Goal: Find contact information: Find contact information

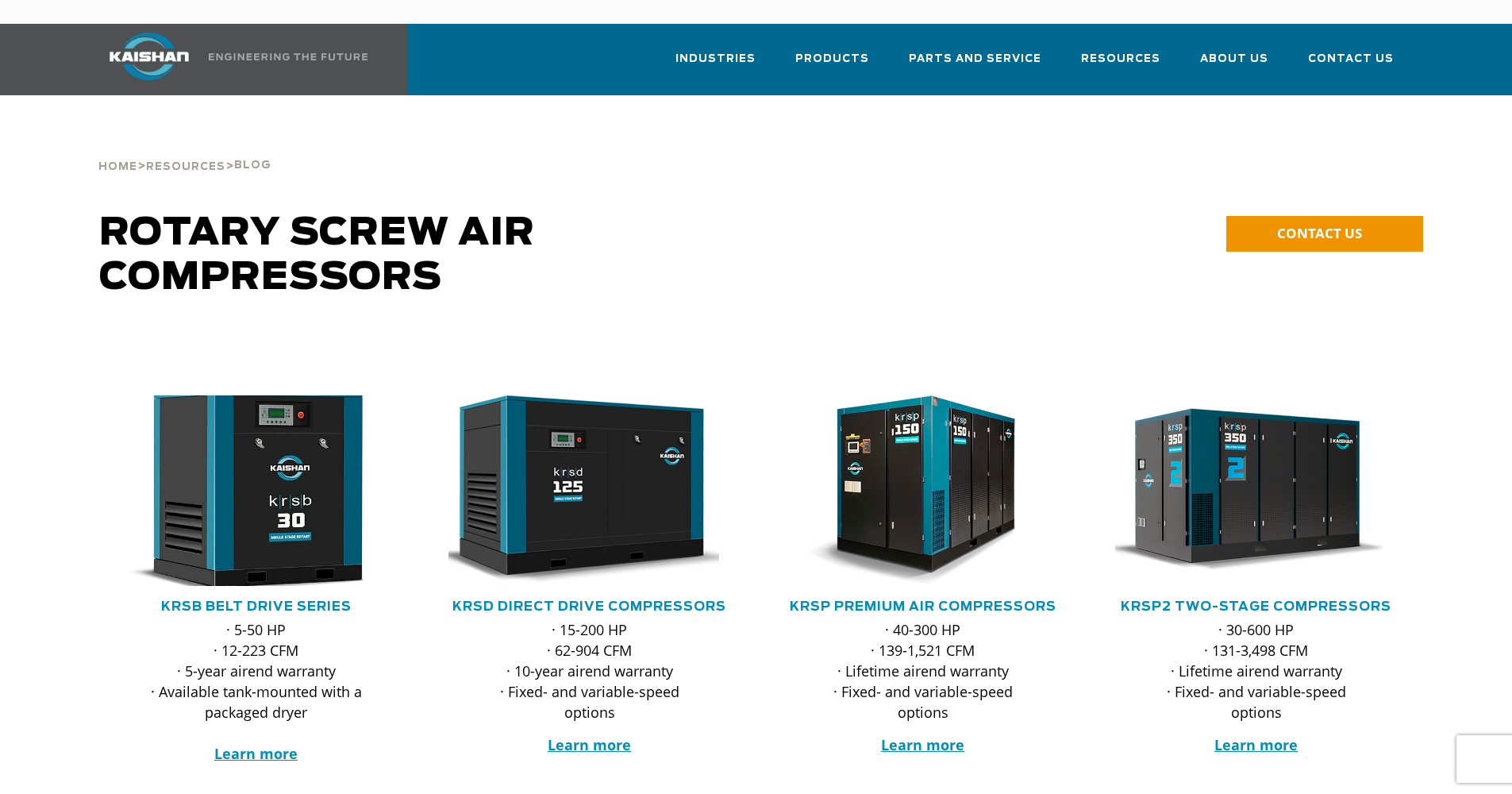
click at [226, 476] on img at bounding box center [245, 490] width 311 height 209
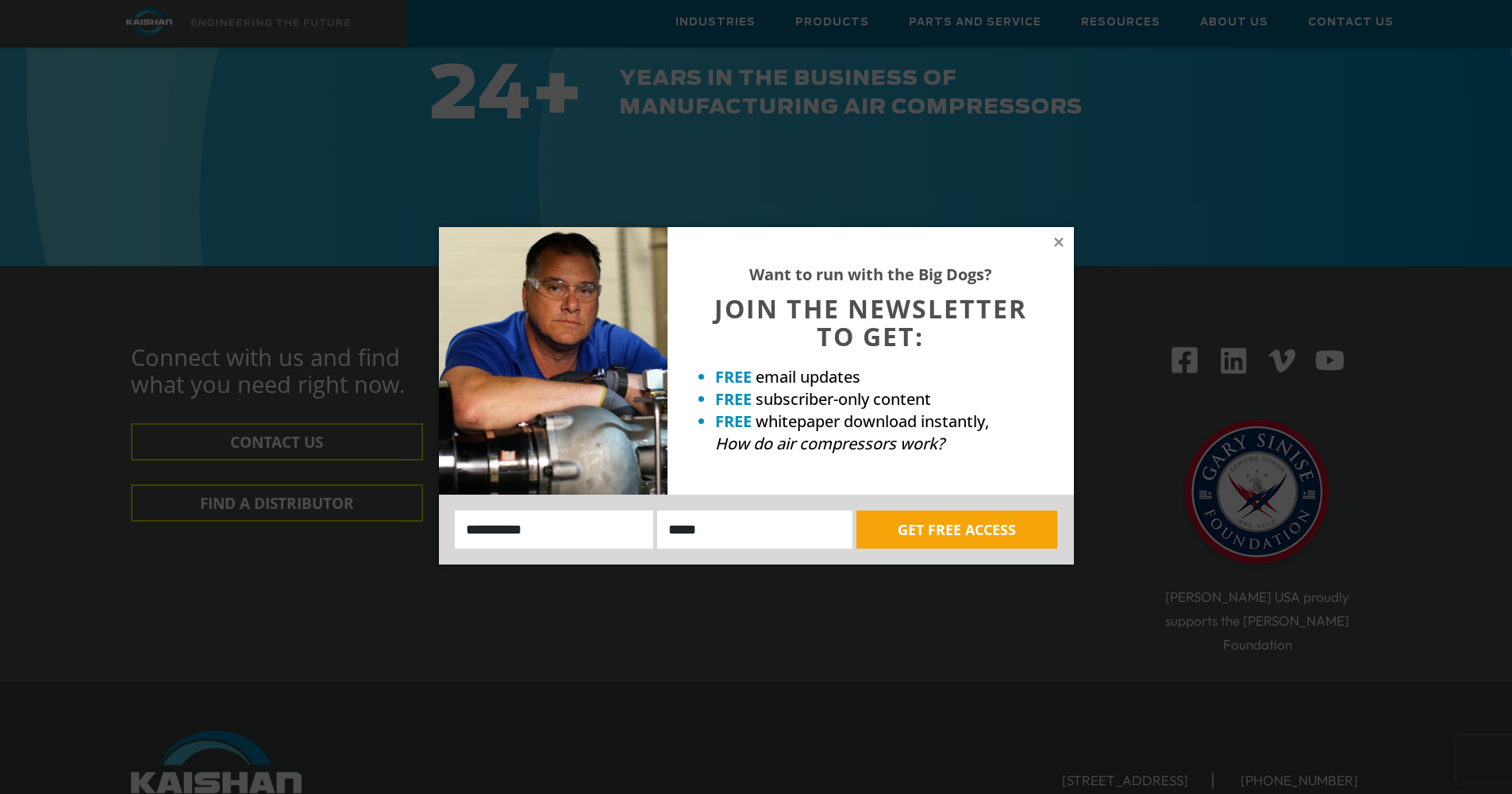
scroll to position [4920, 0]
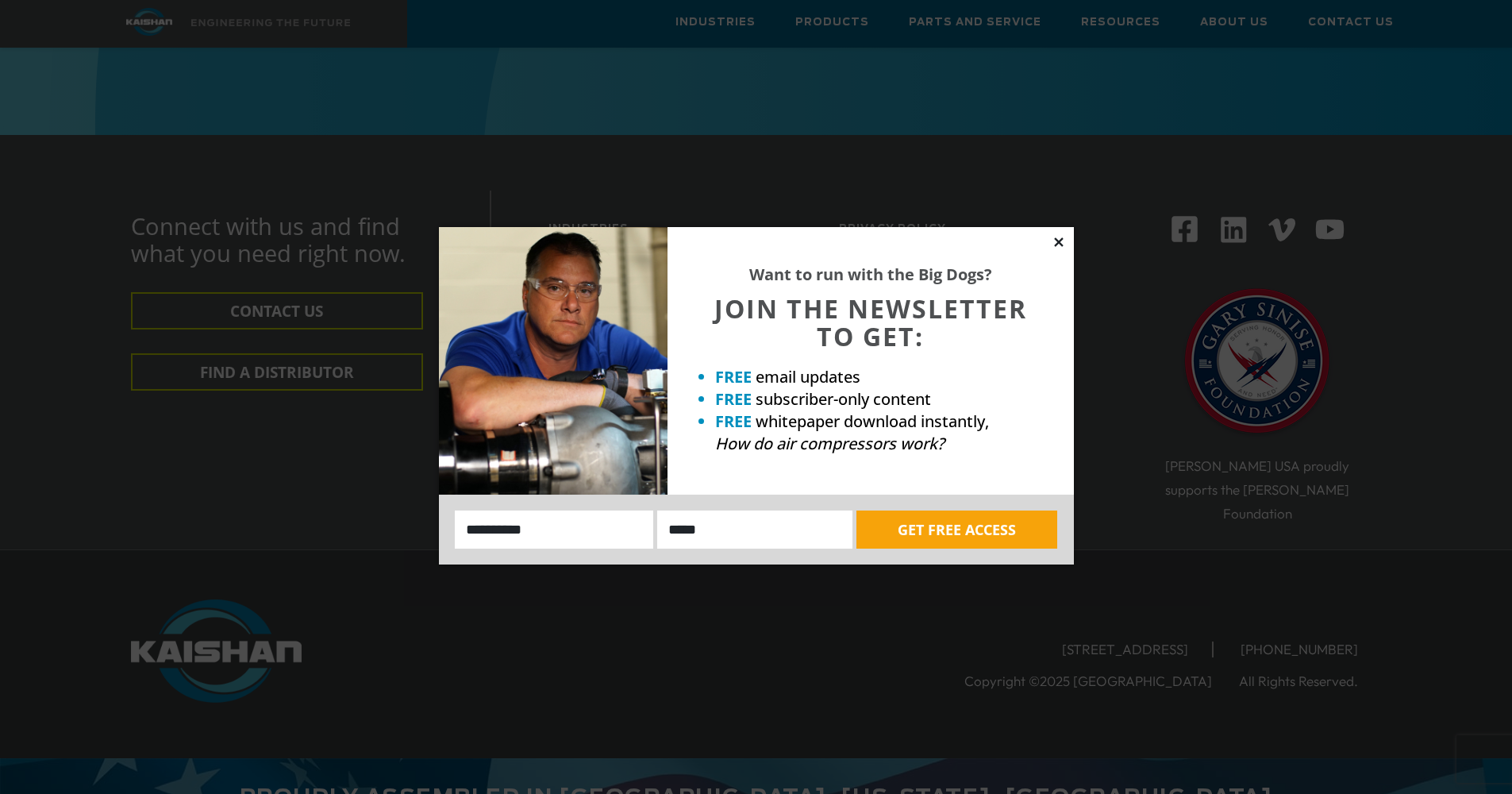
click at [1059, 245] on icon at bounding box center [1059, 242] width 15 height 15
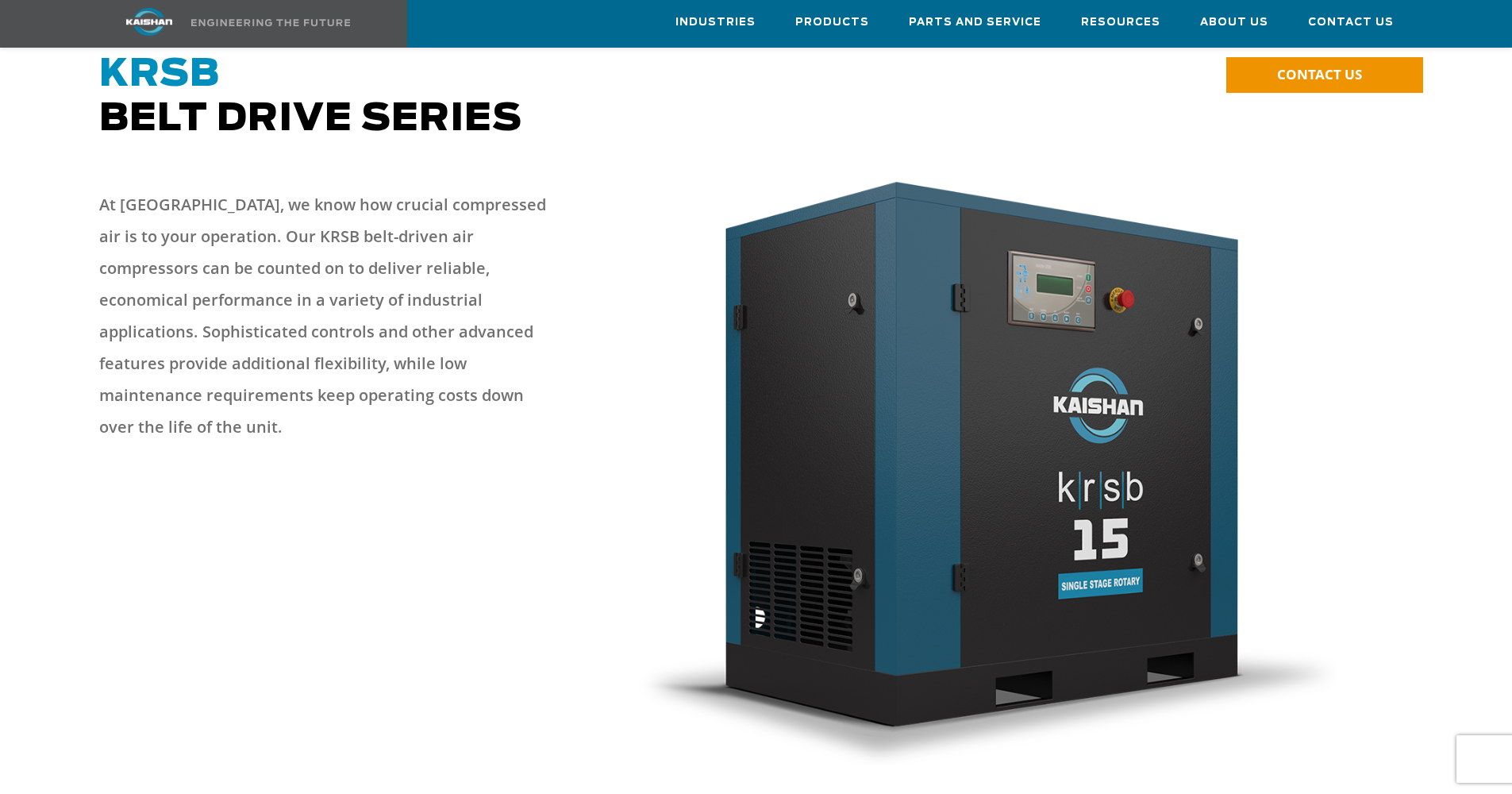
scroll to position [0, 0]
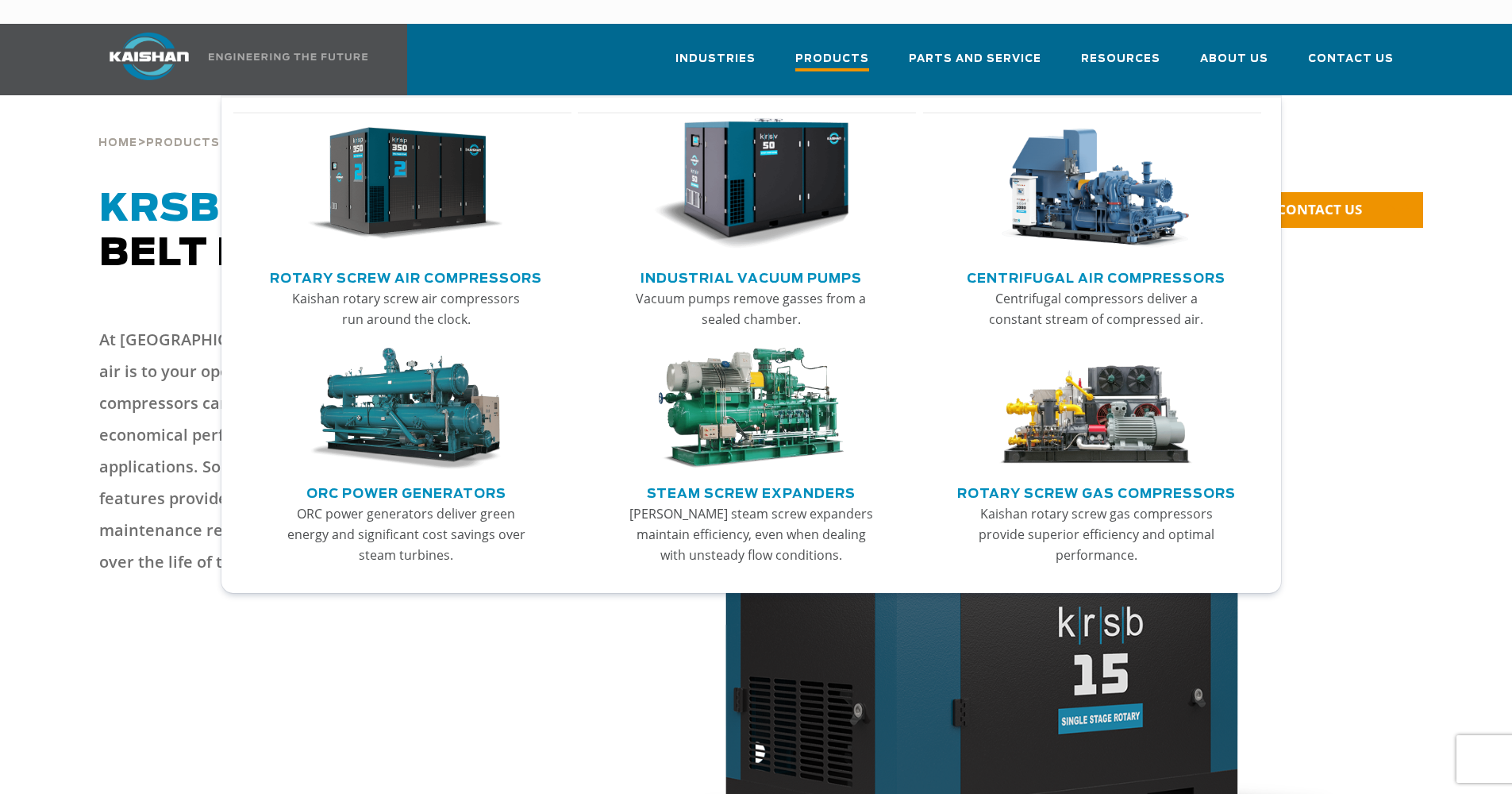
click at [843, 50] on span "Products" at bounding box center [832, 61] width 74 height 22
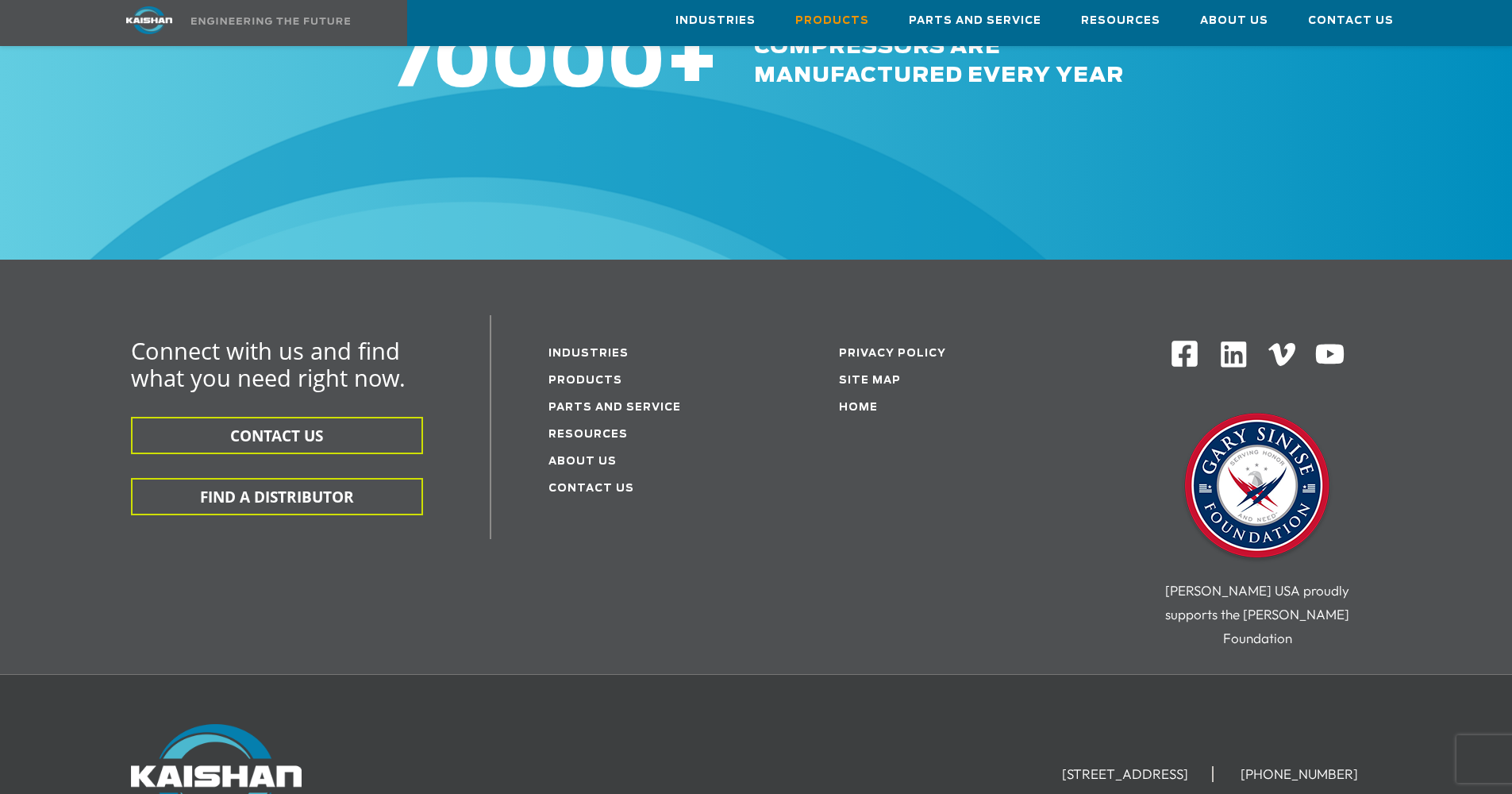
scroll to position [2586, 0]
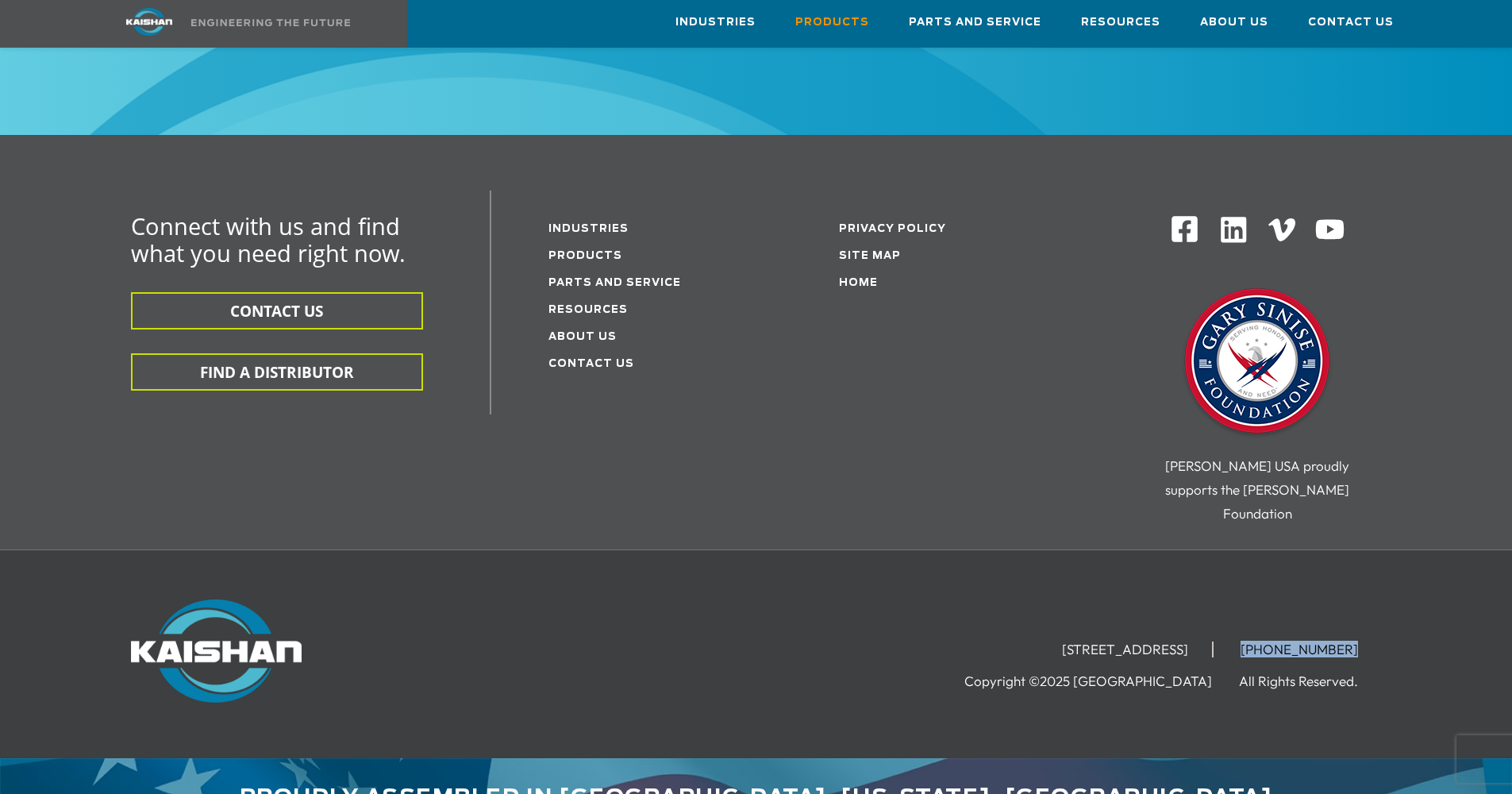
copy ul "[PHONE_NUMBER]"
drag, startPoint x: 1265, startPoint y: 598, endPoint x: 1381, endPoint y: 602, distance: 116.1
click at [1381, 641] on li "[PHONE_NUMBER]" at bounding box center [1299, 648] width 165 height 15
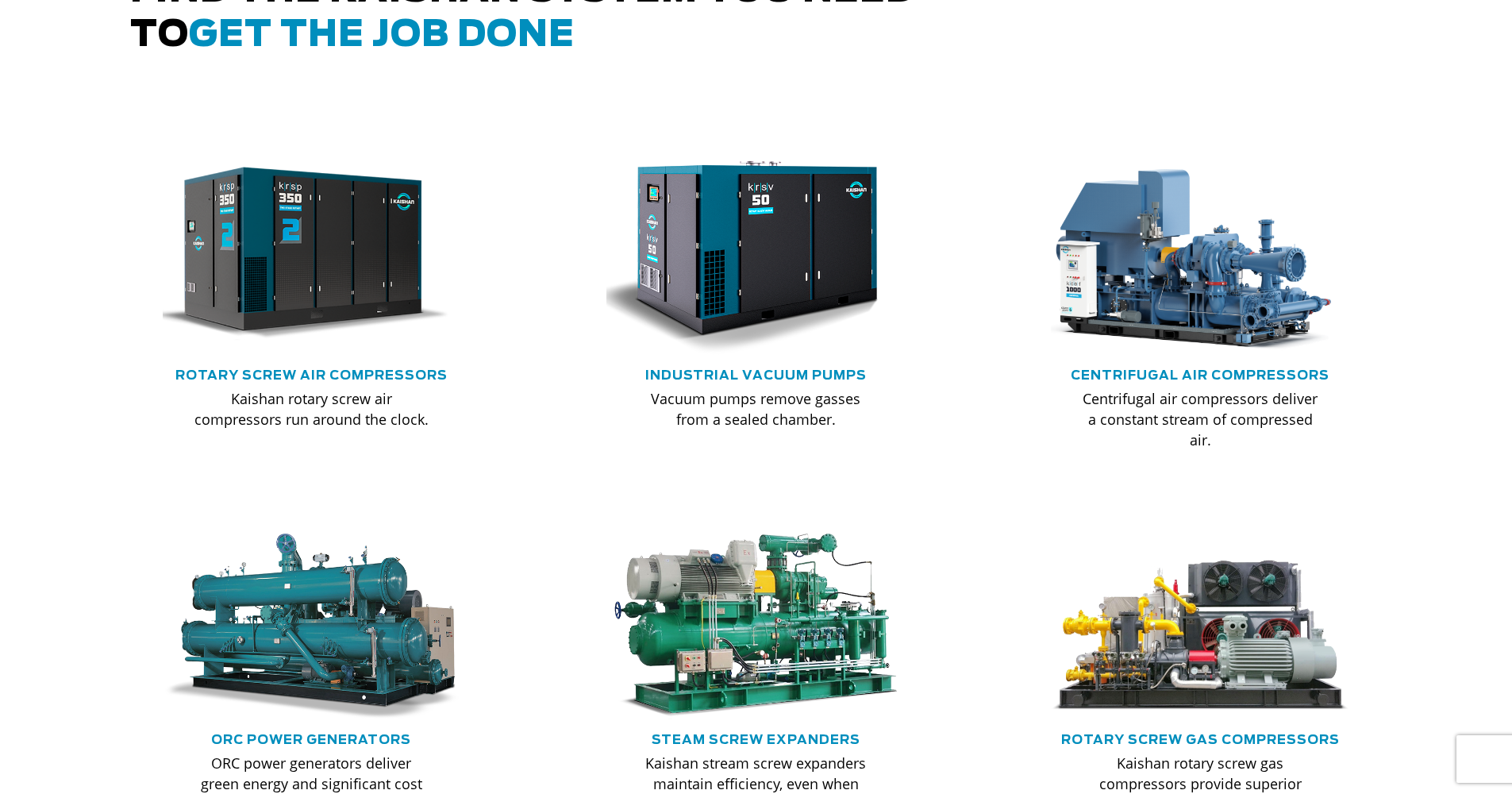
scroll to position [0, 0]
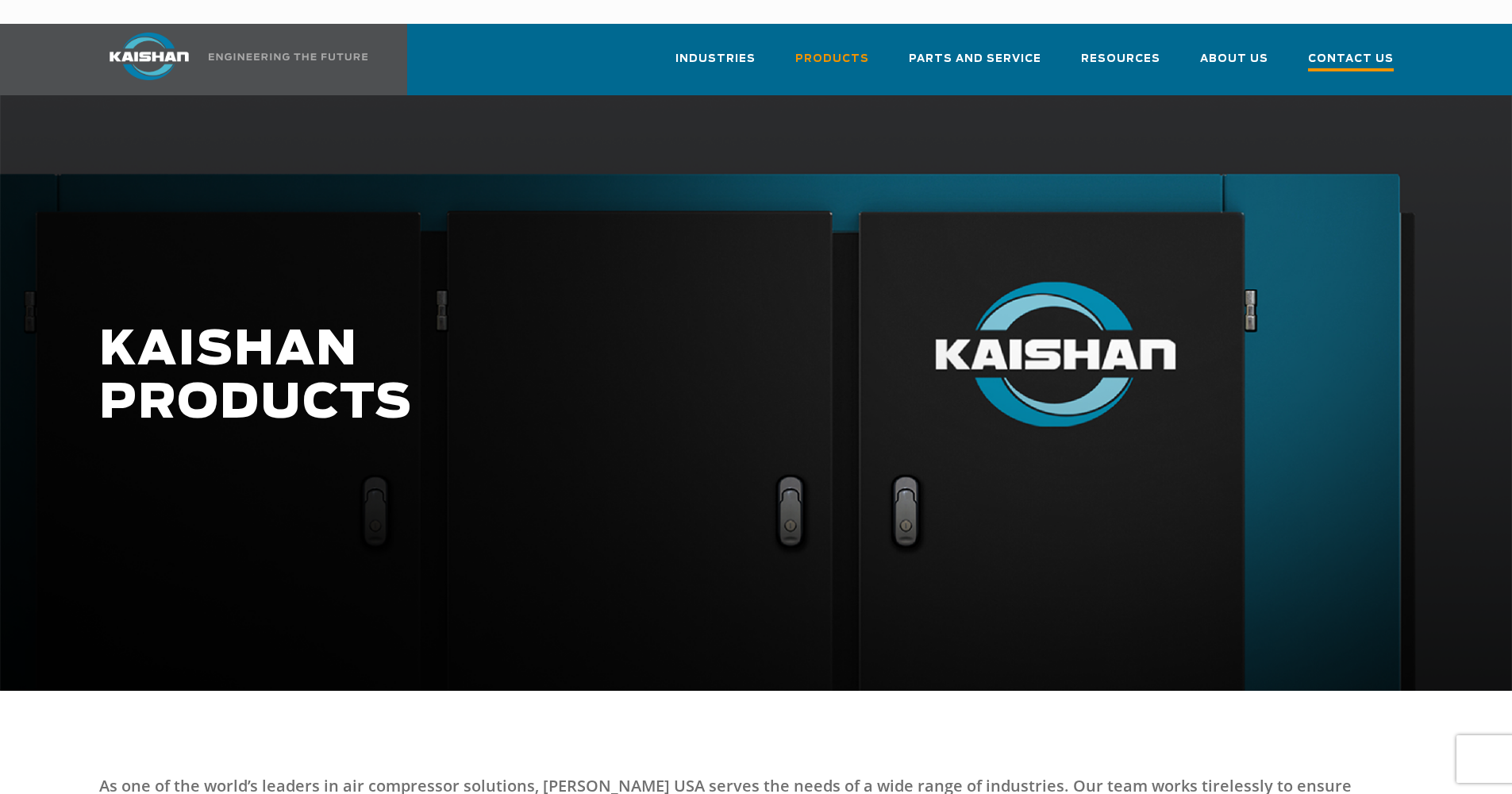
click at [1335, 50] on span "Contact Us" at bounding box center [1351, 61] width 85 height 22
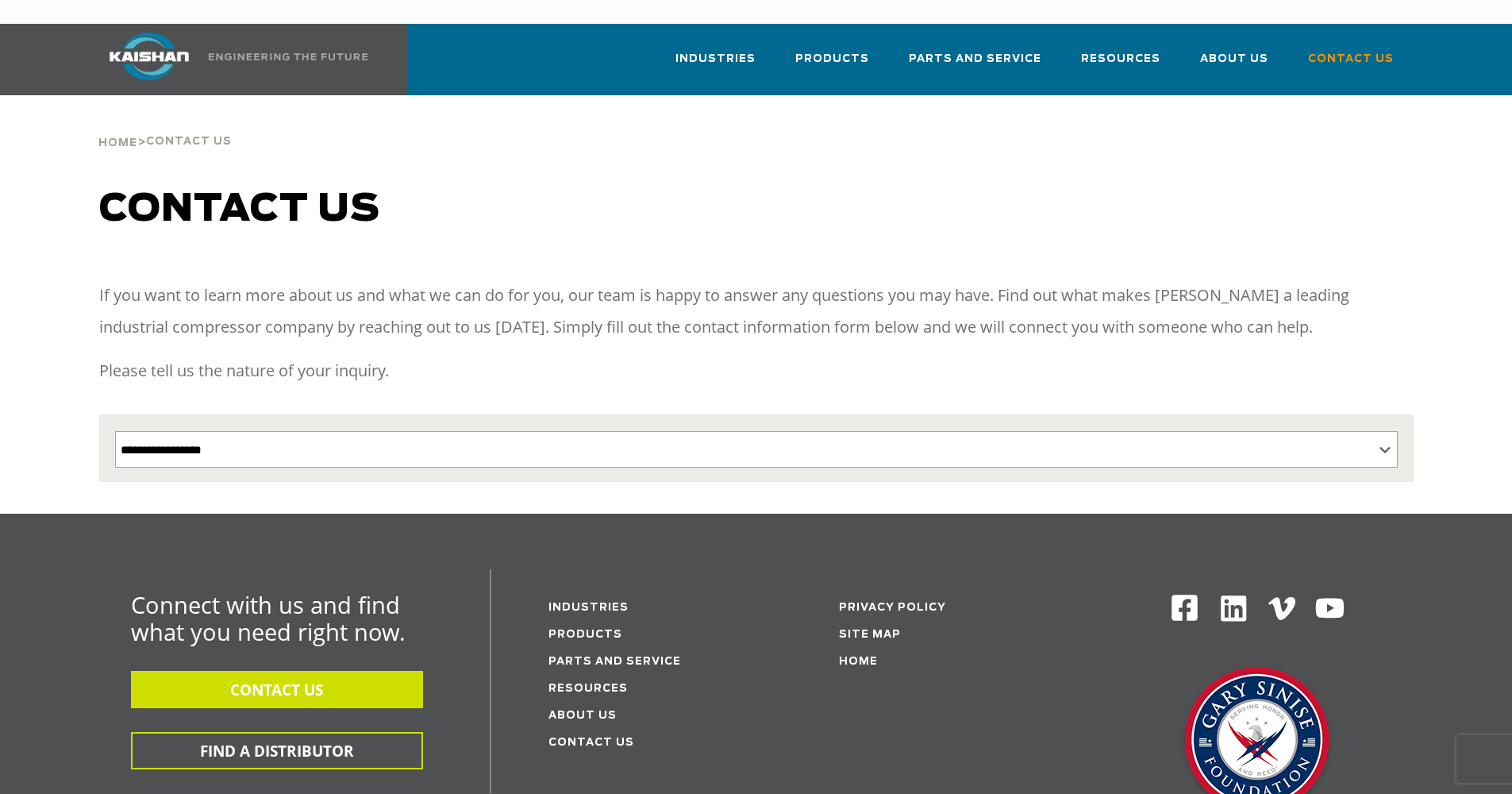
click at [272, 671] on button "CONTACT US" at bounding box center [276, 689] width 292 height 37
click at [1229, 593] on img at bounding box center [1234, 608] width 31 height 31
